Goal: Navigation & Orientation: Find specific page/section

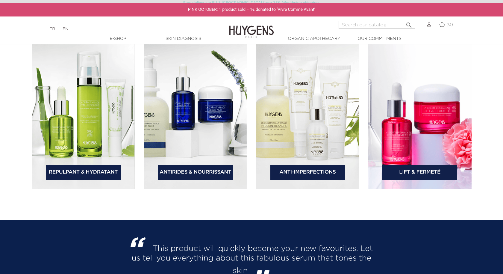
scroll to position [927, 0]
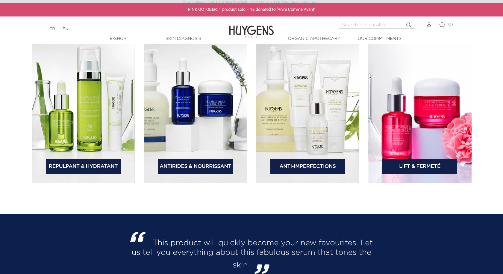
click at [465, 212] on div "PREORDER 2025 Advent Calendar p r e o r d e r NEW Concentrated wrinkle control …" at bounding box center [251, 226] width 503 height 2199
click at [181, 107] on img at bounding box center [195, 108] width 103 height 149
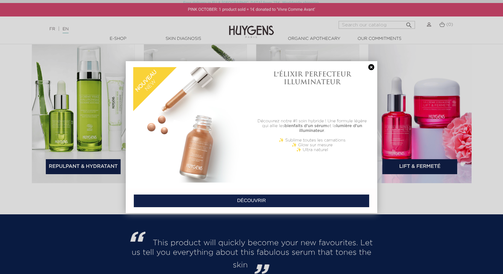
click at [372, 68] on link at bounding box center [371, 67] width 8 height 6
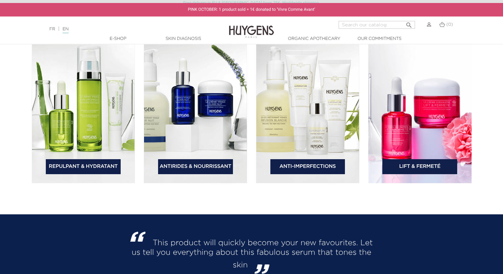
click at [181, 168] on link "Antirides & Nourrissant" at bounding box center [195, 166] width 75 height 15
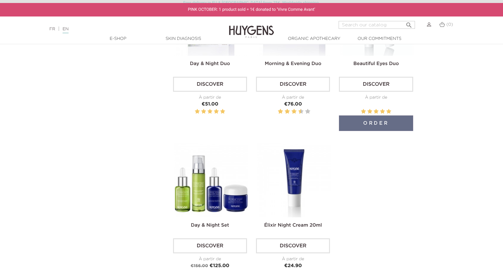
scroll to position [600, 0]
